Goal: Task Accomplishment & Management: Use online tool/utility

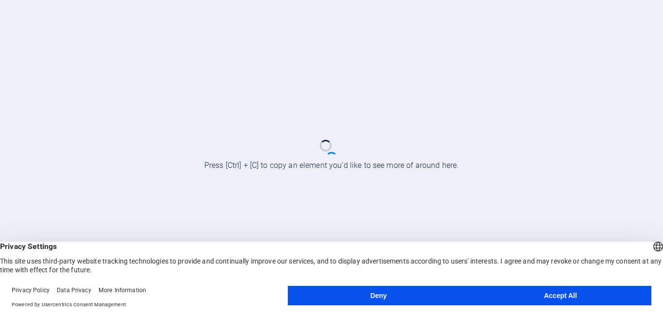
click at [528, 294] on button "Accept All" at bounding box center [560, 295] width 182 height 19
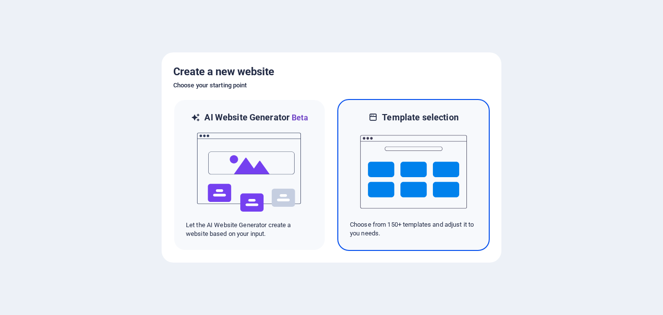
click at [414, 169] on img at bounding box center [413, 171] width 107 height 97
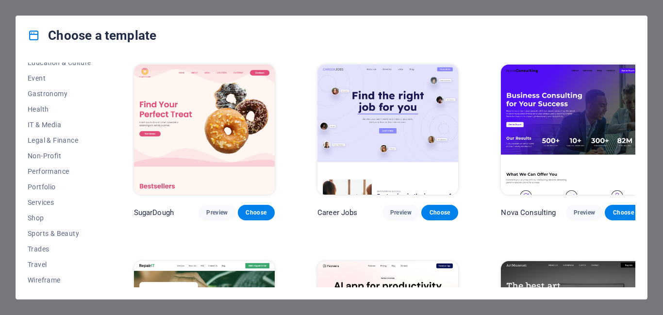
scroll to position [179, 0]
click at [42, 187] on span "Portfolio" at bounding box center [60, 186] width 64 height 8
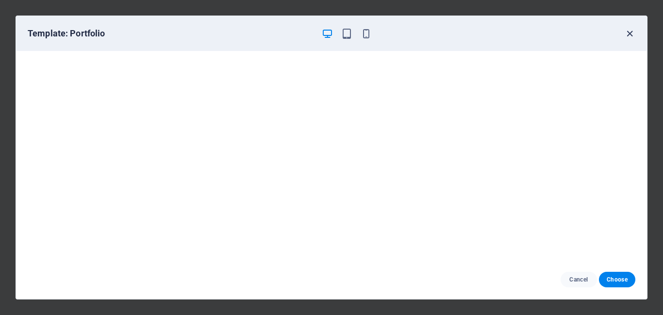
click at [630, 34] on icon "button" at bounding box center [629, 33] width 11 height 11
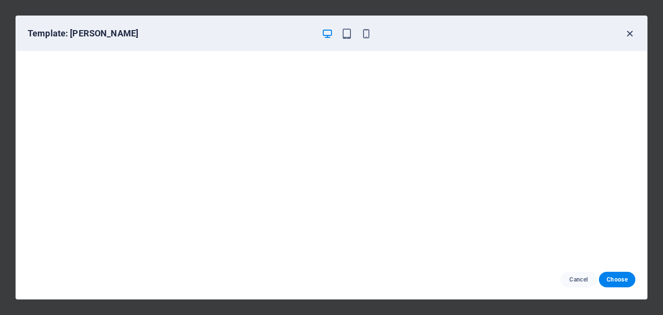
click at [629, 33] on icon "button" at bounding box center [629, 33] width 11 height 11
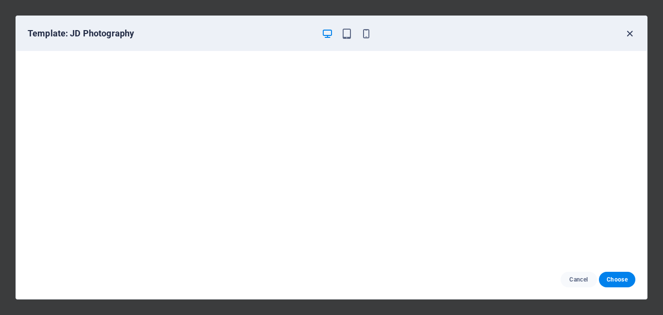
click at [633, 29] on icon "button" at bounding box center [629, 33] width 11 height 11
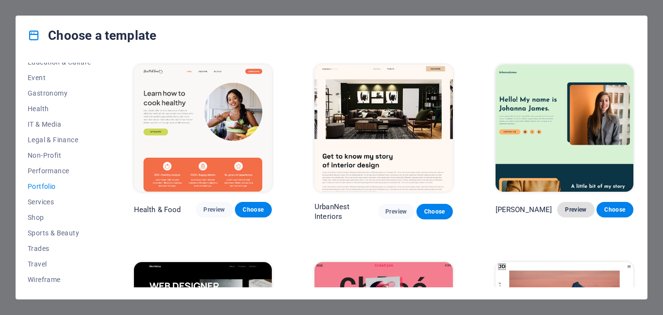
click at [579, 206] on span "Preview" at bounding box center [575, 210] width 21 height 8
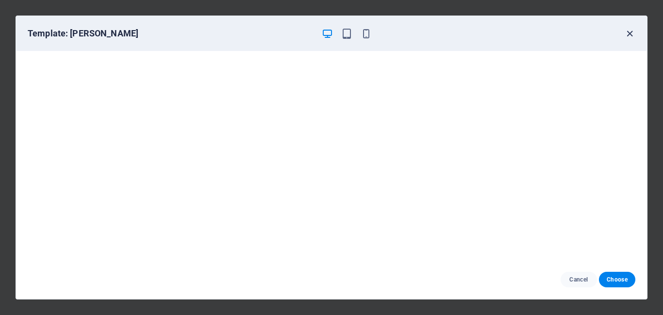
click at [629, 28] on icon "button" at bounding box center [629, 33] width 11 height 11
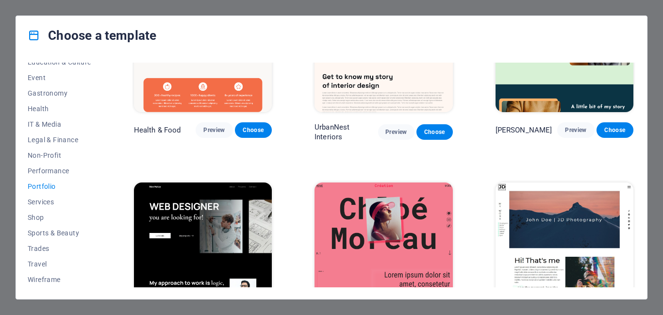
scroll to position [0, 0]
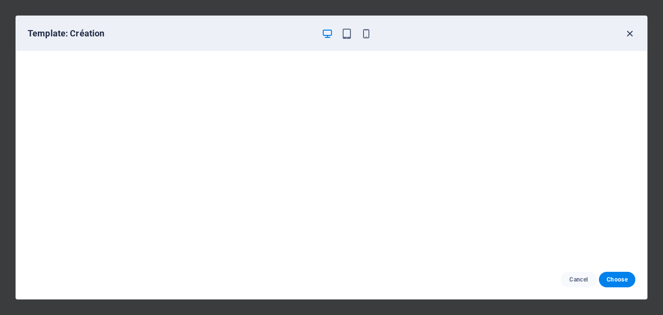
click at [631, 29] on icon "button" at bounding box center [629, 33] width 11 height 11
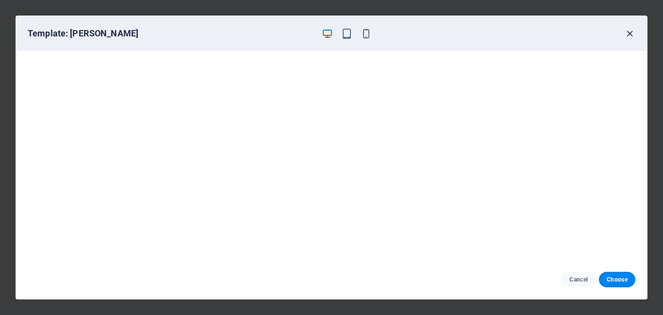
click at [631, 28] on icon "button" at bounding box center [629, 33] width 11 height 11
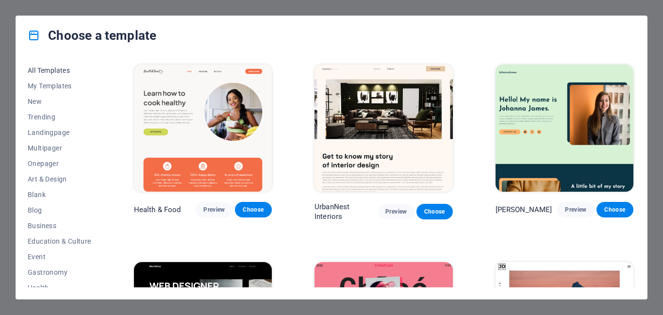
click at [40, 65] on button "All Templates" at bounding box center [60, 71] width 64 height 16
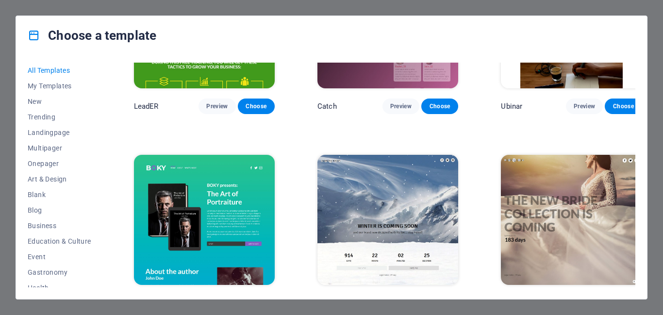
scroll to position [11114, 0]
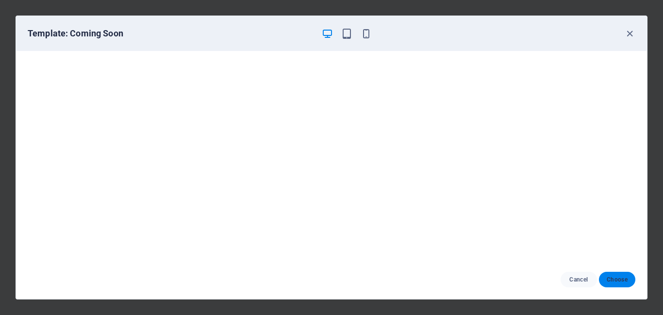
click at [619, 286] on button "Choose" at bounding box center [617, 280] width 36 height 16
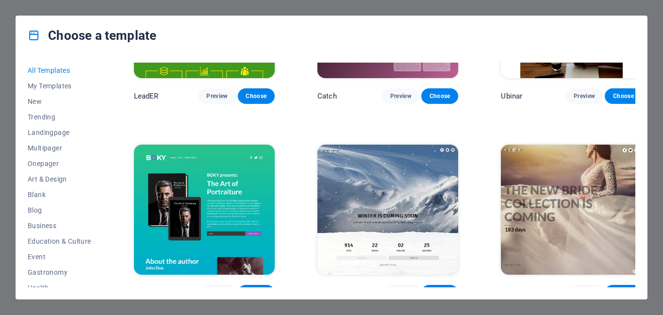
click at [451, 62] on div "All Templates My Templates New Trending Landingpage Multipager Onepager Art & D…" at bounding box center [331, 177] width 631 height 244
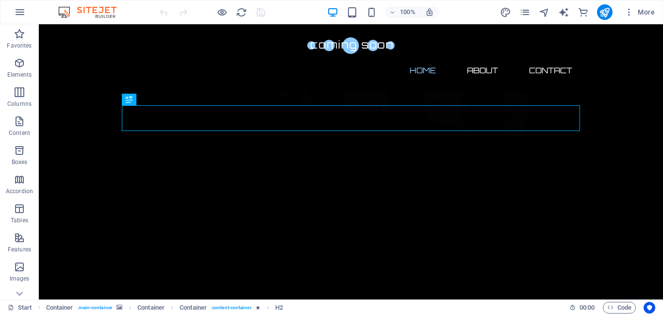
click at [478, 59] on nav "Home About Contact" at bounding box center [351, 70] width 458 height 23
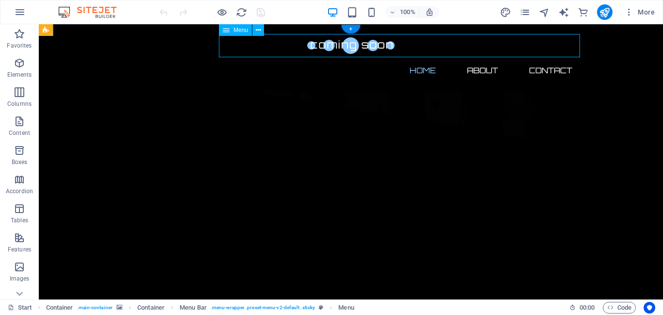
click at [473, 59] on nav "Home About Contact" at bounding box center [351, 70] width 458 height 23
click at [483, 59] on nav "Home About Contact" at bounding box center [351, 70] width 458 height 23
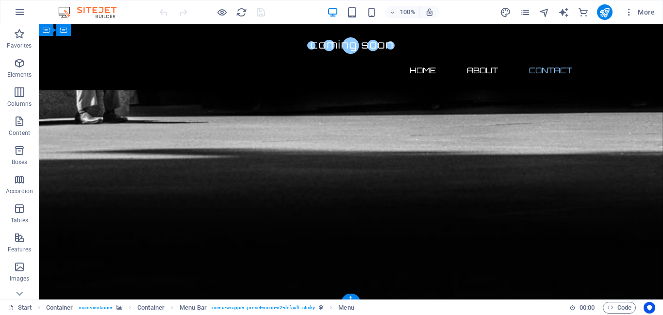
scroll to position [738, 0]
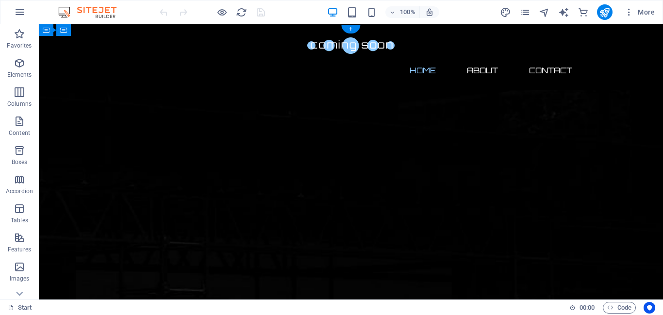
scroll to position [0, 0]
click at [607, 7] on icon "publish" at bounding box center [604, 12] width 11 height 11
